Goal: Find specific fact: Find specific fact

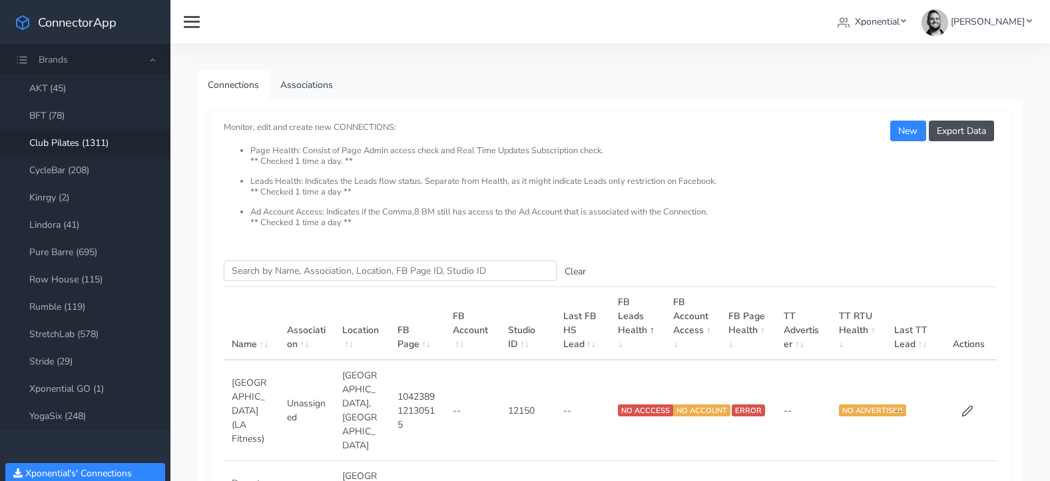
scroll to position [39, 0]
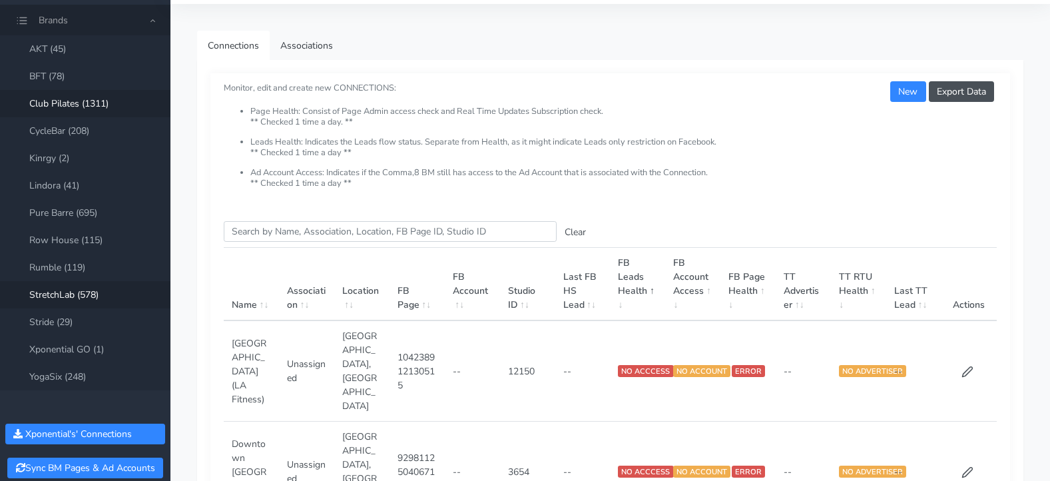
click at [57, 289] on link "StretchLab (578)" at bounding box center [85, 294] width 170 height 27
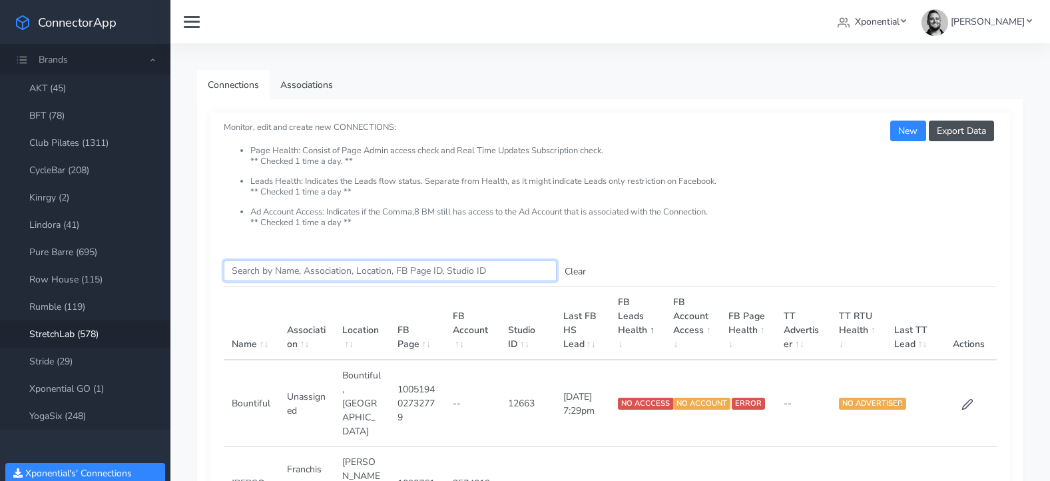
click at [274, 276] on input "Search this table" at bounding box center [390, 270] width 333 height 21
type input "f"
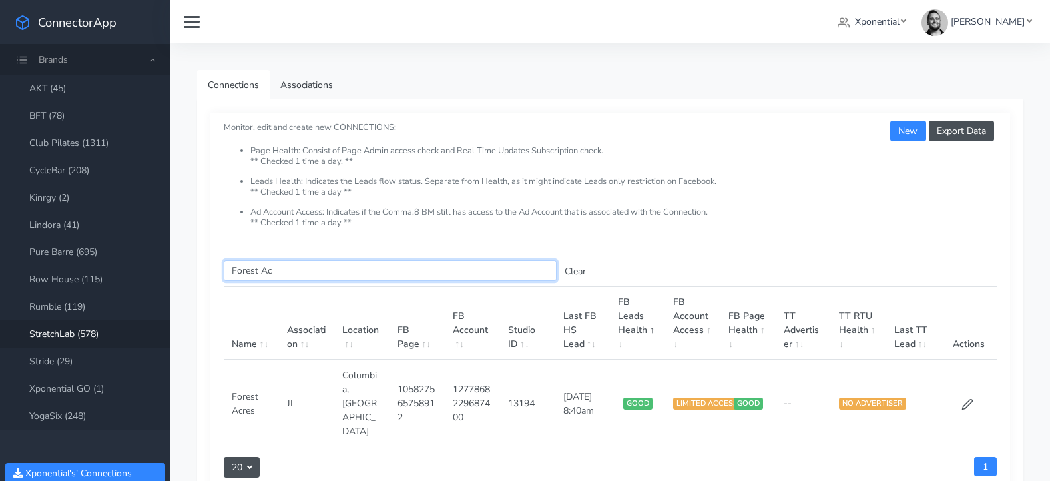
type input "Forest Ac"
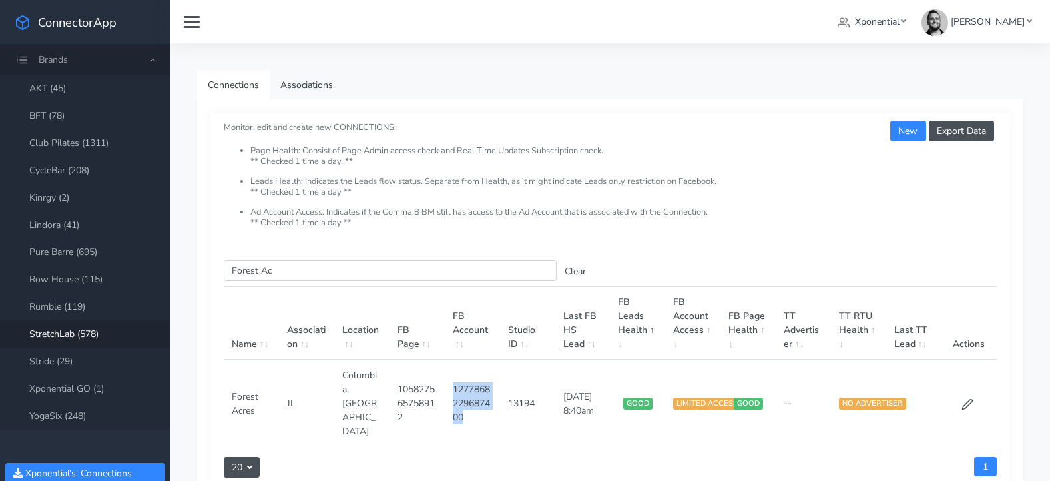
drag, startPoint x: 455, startPoint y: 374, endPoint x: 473, endPoint y: 401, distance: 32.5
click at [473, 401] on td "1277868229687400" at bounding box center [472, 403] width 55 height 87
copy td "1277868229687400"
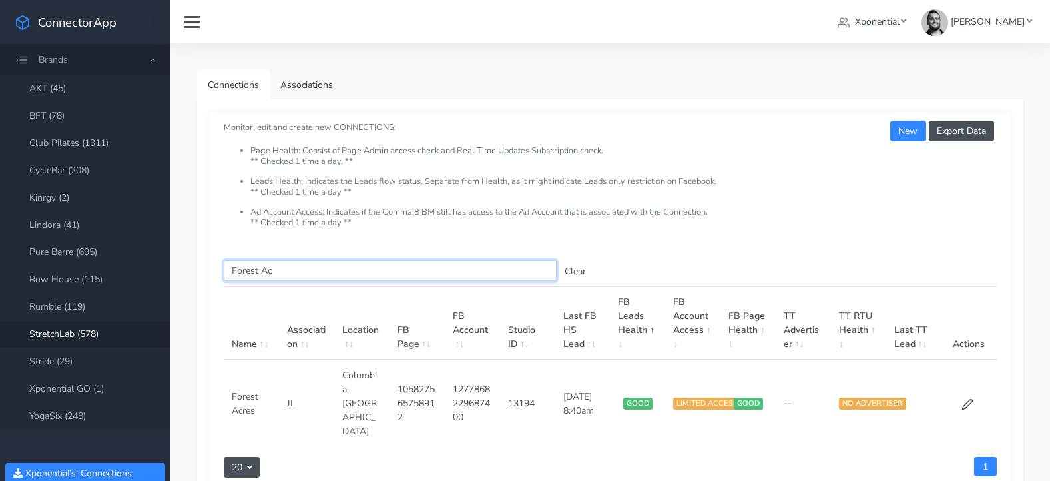
click at [245, 270] on input "Forest Ac" at bounding box center [390, 270] width 333 height 21
click at [245, 268] on input "Forest Ac" at bounding box center [390, 270] width 333 height 21
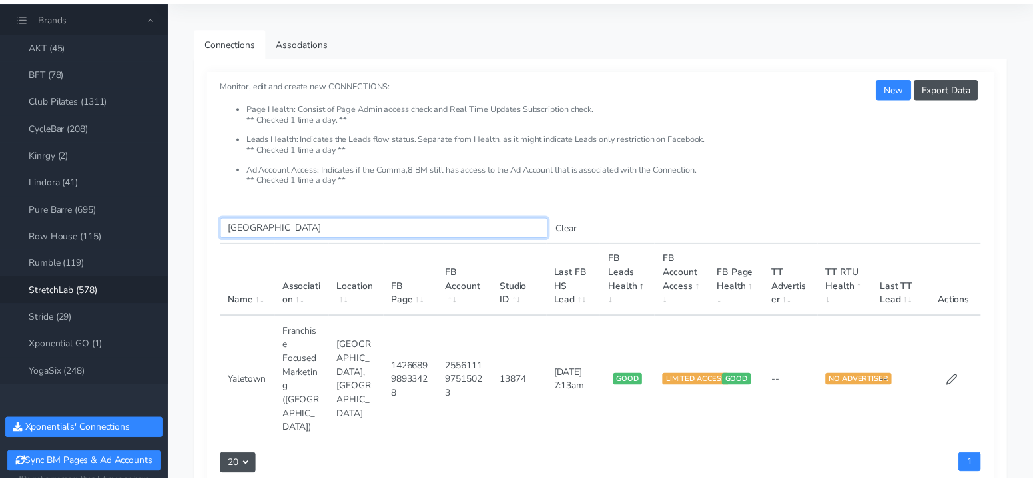
scroll to position [69, 0]
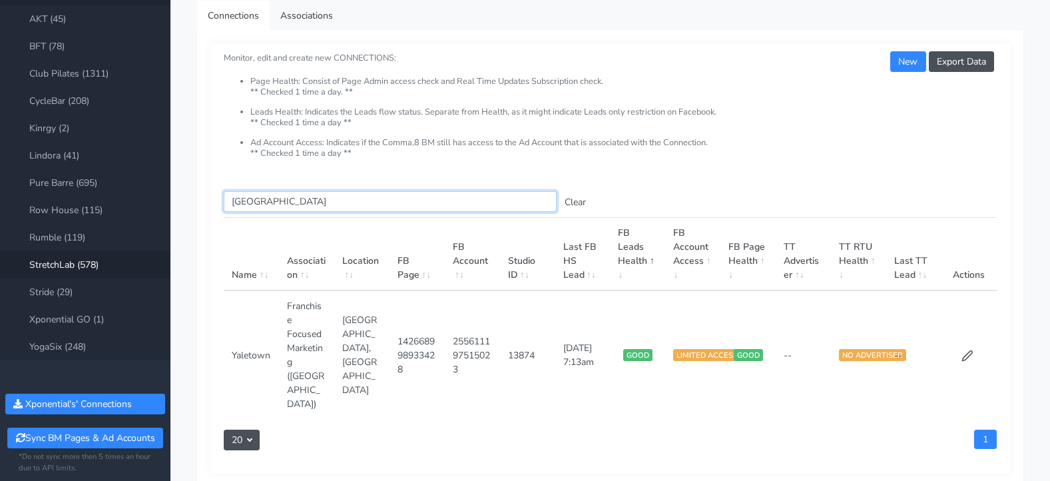
type input "[GEOGRAPHIC_DATA]"
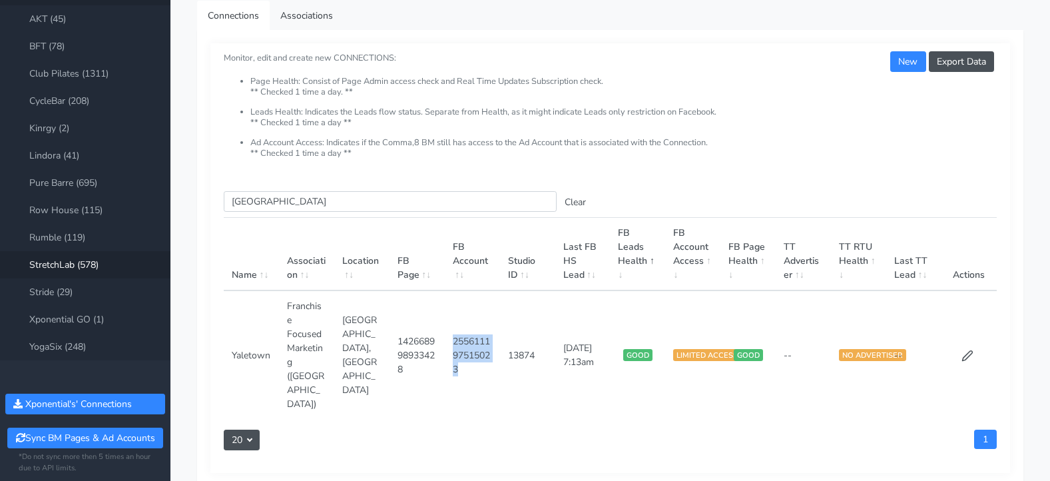
drag, startPoint x: 453, startPoint y: 318, endPoint x: 487, endPoint y: 341, distance: 40.6
click at [487, 341] on td "255611197515023" at bounding box center [472, 354] width 55 height 128
copy td "255611197515023"
click at [459, 325] on td "255611197515023" at bounding box center [472, 354] width 55 height 128
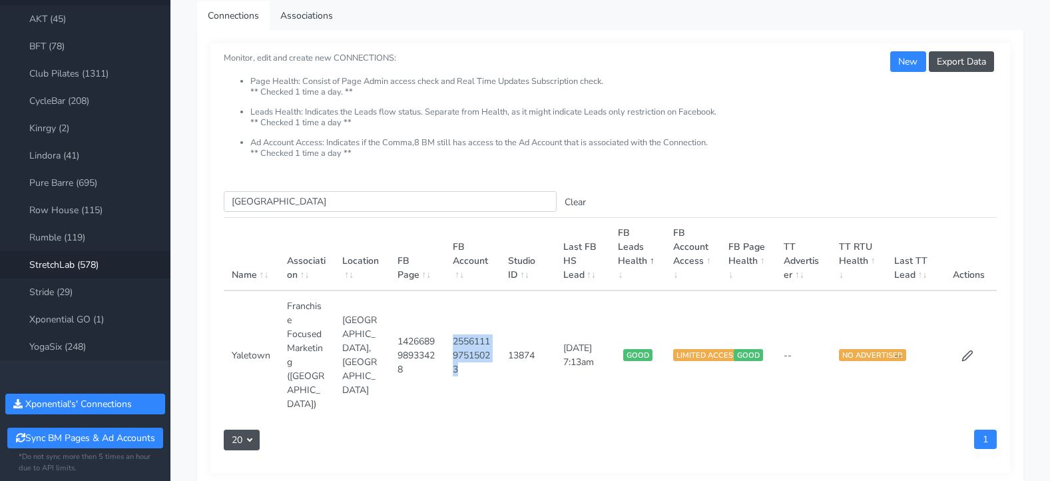
copy td "255611197515023"
